Goal: Information Seeking & Learning: Check status

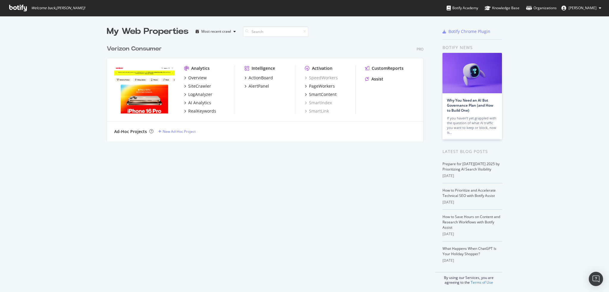
scroll to position [288, 600]
click at [184, 77] on icon "grid" at bounding box center [185, 77] width 2 height 3
